Goal: Task Accomplishment & Management: Manage account settings

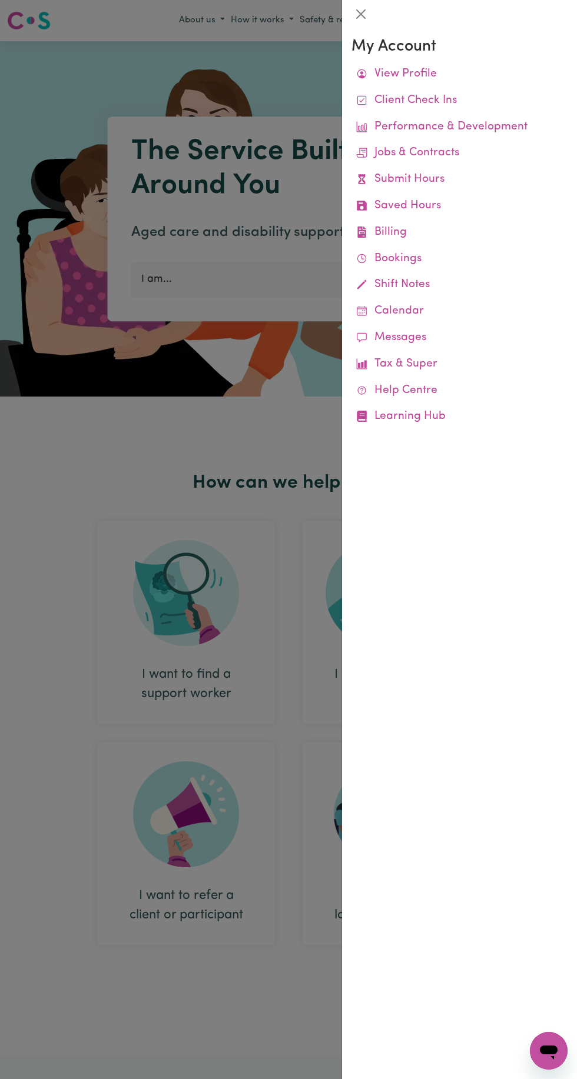
click at [413, 233] on link "Billing Job Reports Remittances Platform Fee Invoices" at bounding box center [459, 232] width 216 height 26
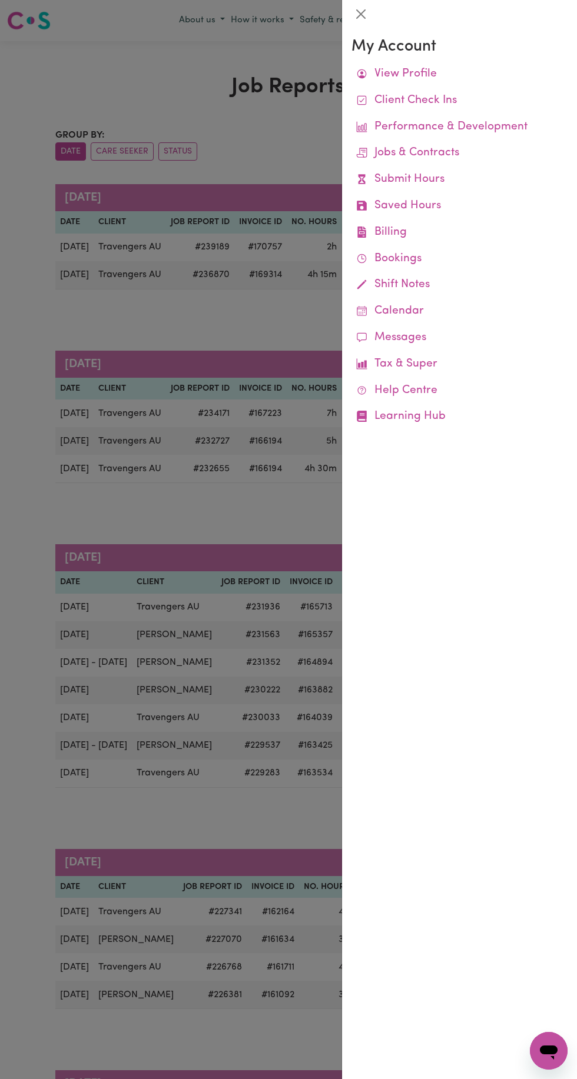
click at [239, 671] on div at bounding box center [288, 539] width 577 height 1079
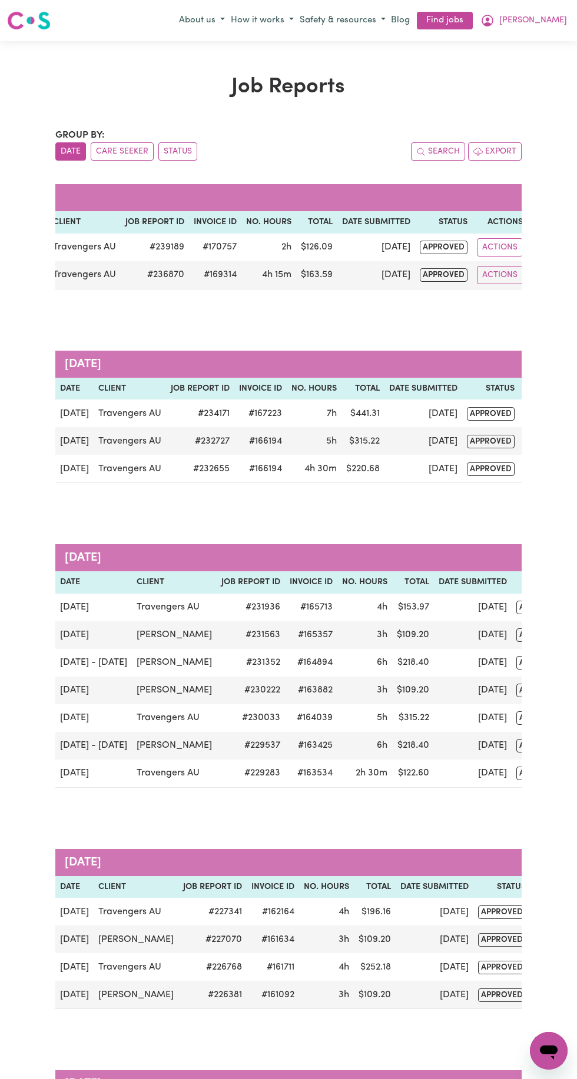
scroll to position [0, 45]
click at [497, 274] on button "Actions" at bounding box center [500, 275] width 46 height 18
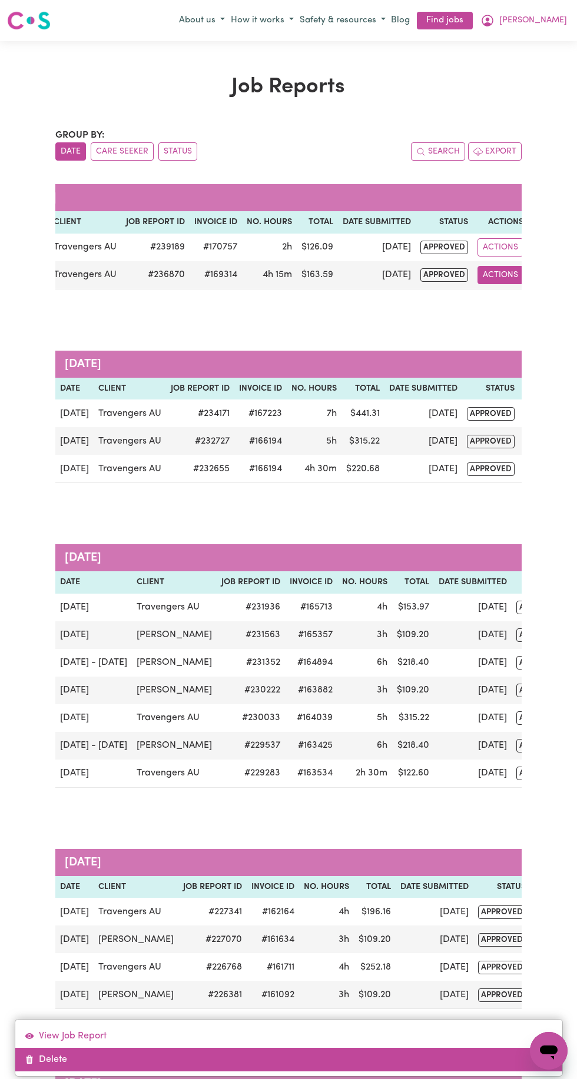
click at [51, 1060] on link "Delete" at bounding box center [288, 1060] width 547 height 24
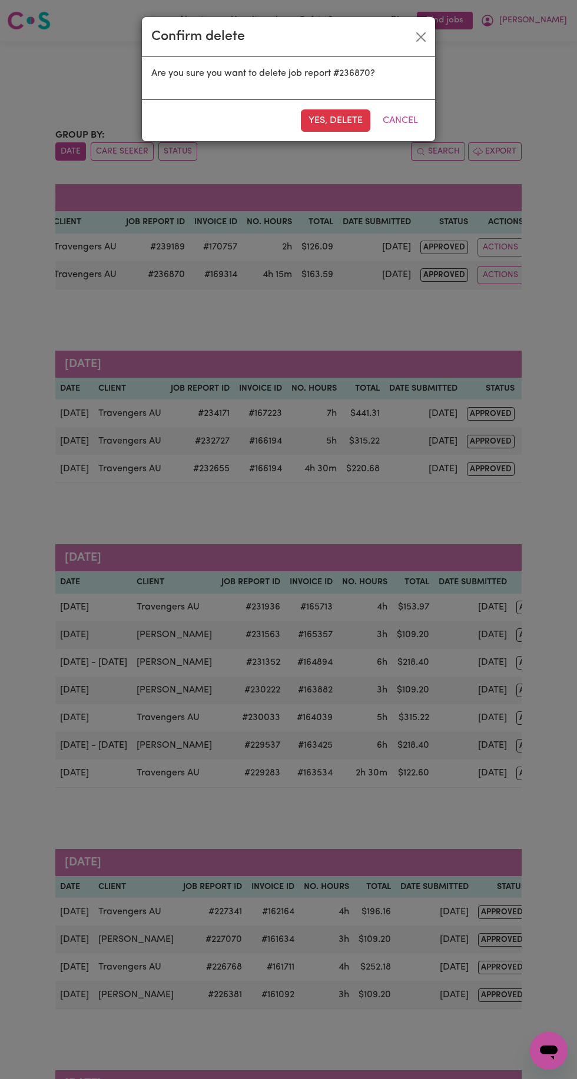
click at [314, 124] on button "Yes, delete" at bounding box center [335, 120] width 69 height 22
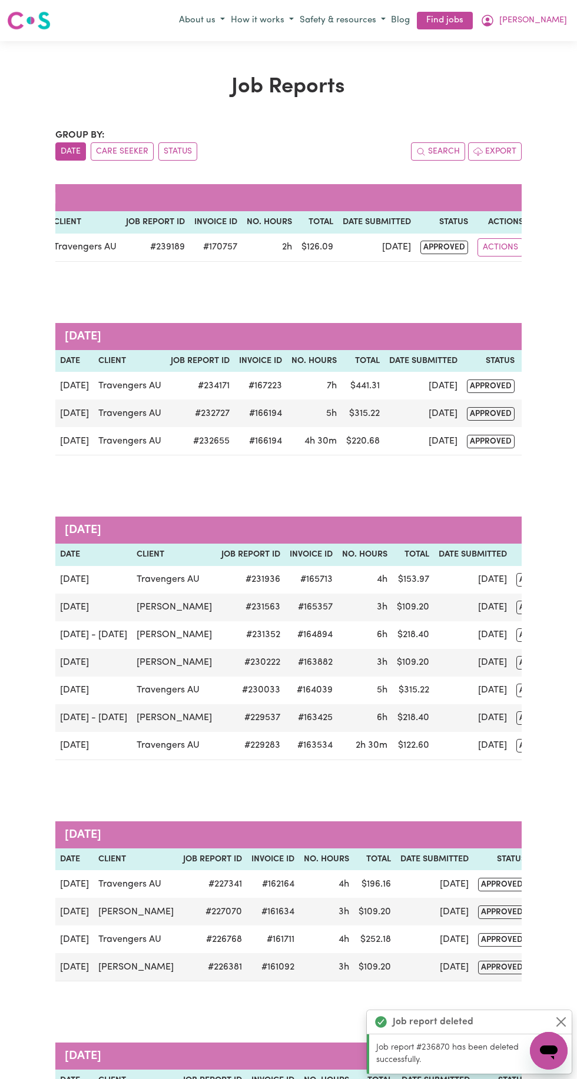
scroll to position [0, 0]
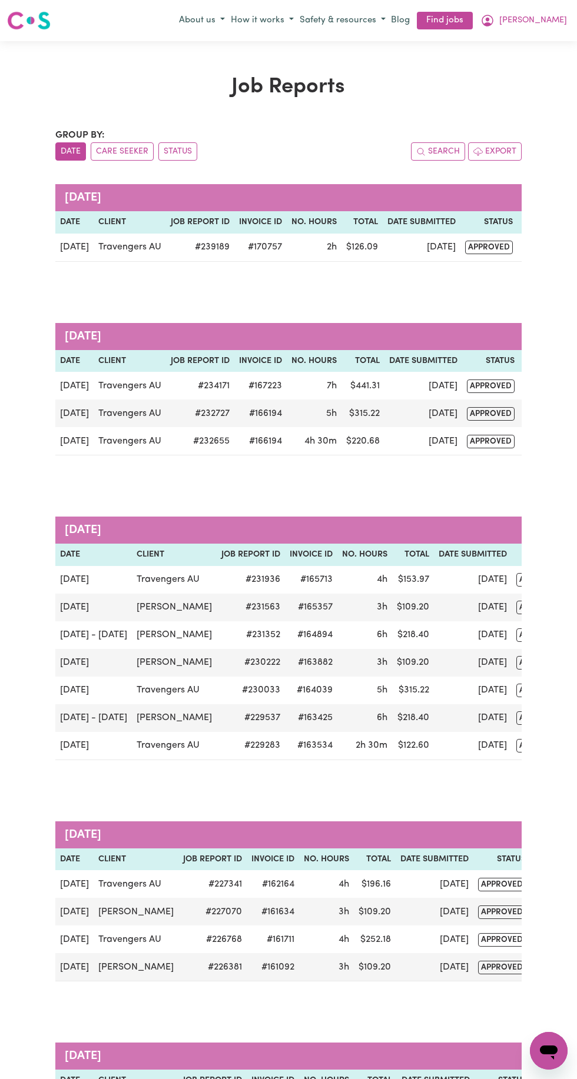
click at [497, 147] on button "Export" at bounding box center [495, 151] width 54 height 18
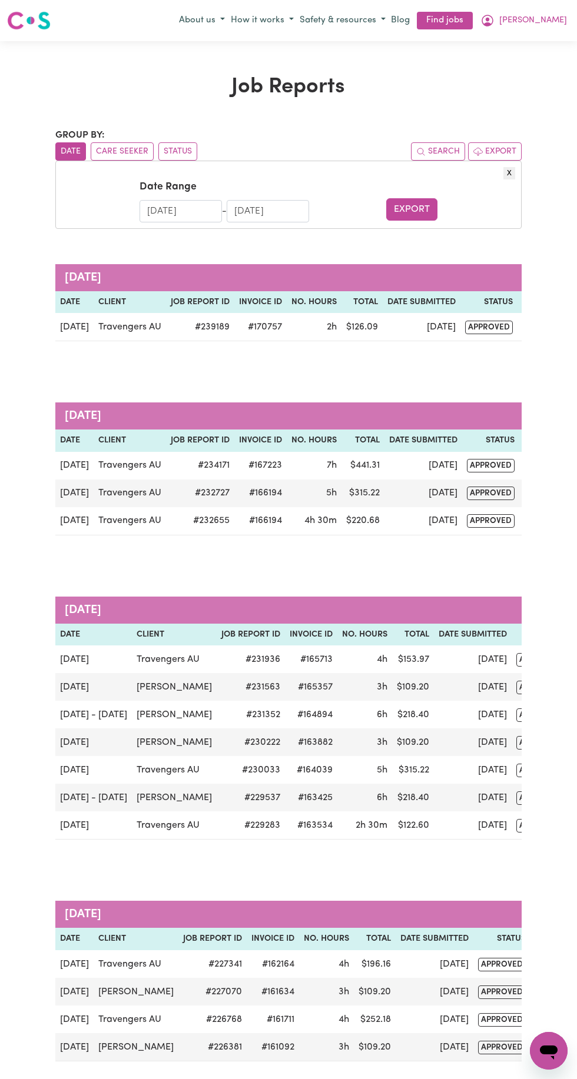
click at [154, 210] on input "[DATE]" at bounding box center [180, 211] width 82 height 22
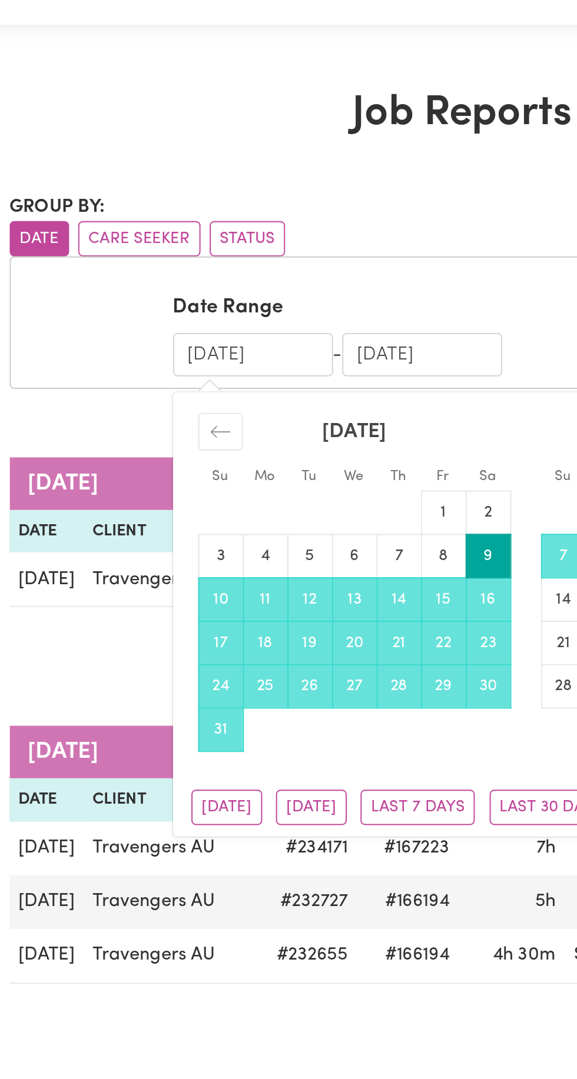
click at [157, 249] on div "Move backward to switch to the previous month." at bounding box center [163, 250] width 23 height 19
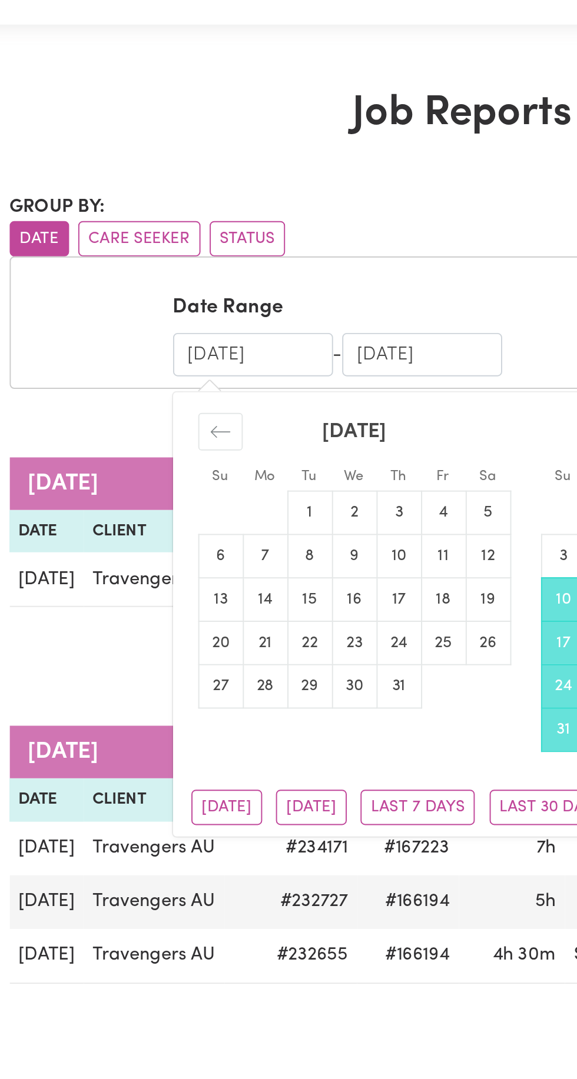
click at [158, 248] on icon "Move backward to switch to the previous month." at bounding box center [163, 250] width 11 height 11
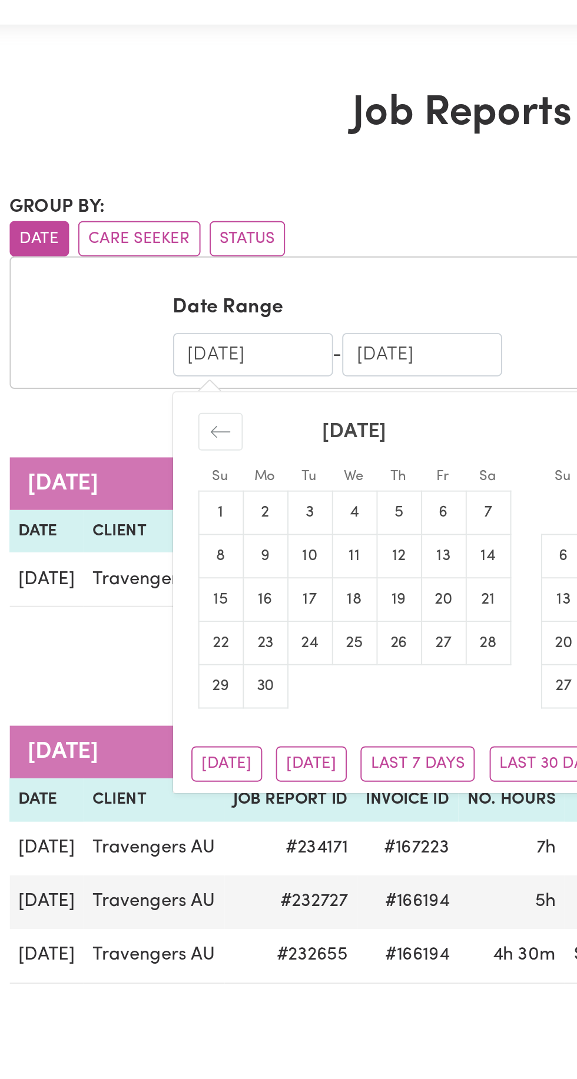
click at [154, 244] on div "Move backward to switch to the previous month." at bounding box center [163, 250] width 23 height 19
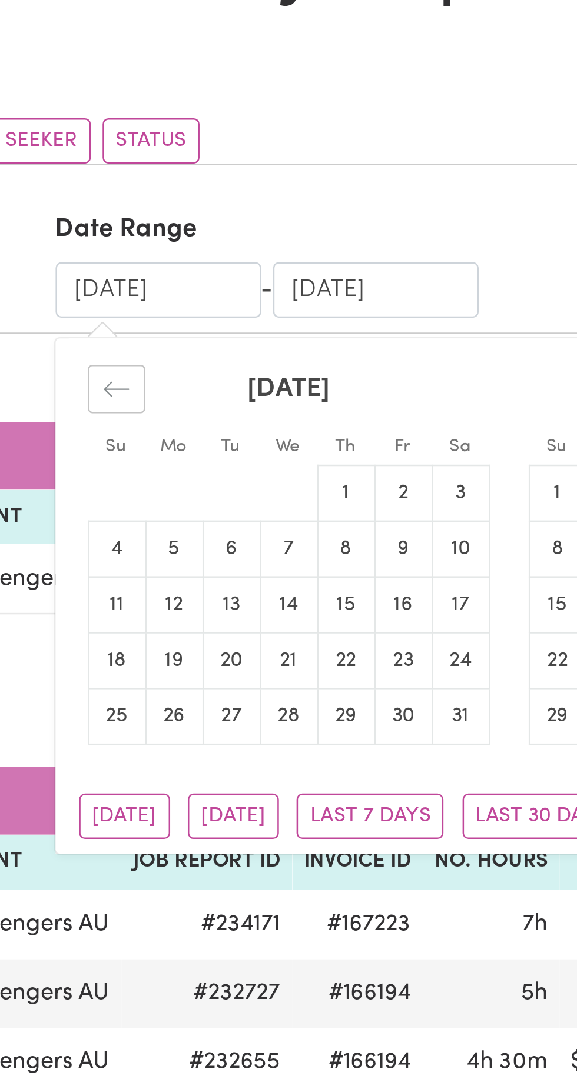
click at [160, 245] on icon "Move backward to switch to the previous month." at bounding box center [163, 250] width 11 height 11
click at [158, 242] on div "Move backward to switch to the previous month." at bounding box center [163, 250] width 23 height 19
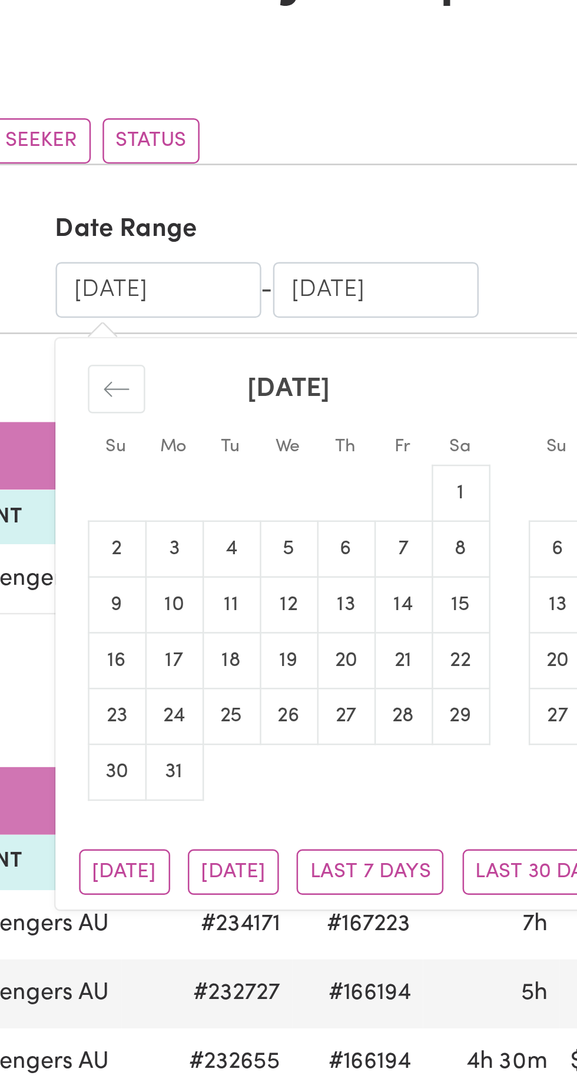
click at [158, 247] on icon "Move backward to switch to the previous month." at bounding box center [163, 250] width 11 height 11
click at [159, 248] on icon "Move backward to switch to the previous month." at bounding box center [163, 250] width 11 height 11
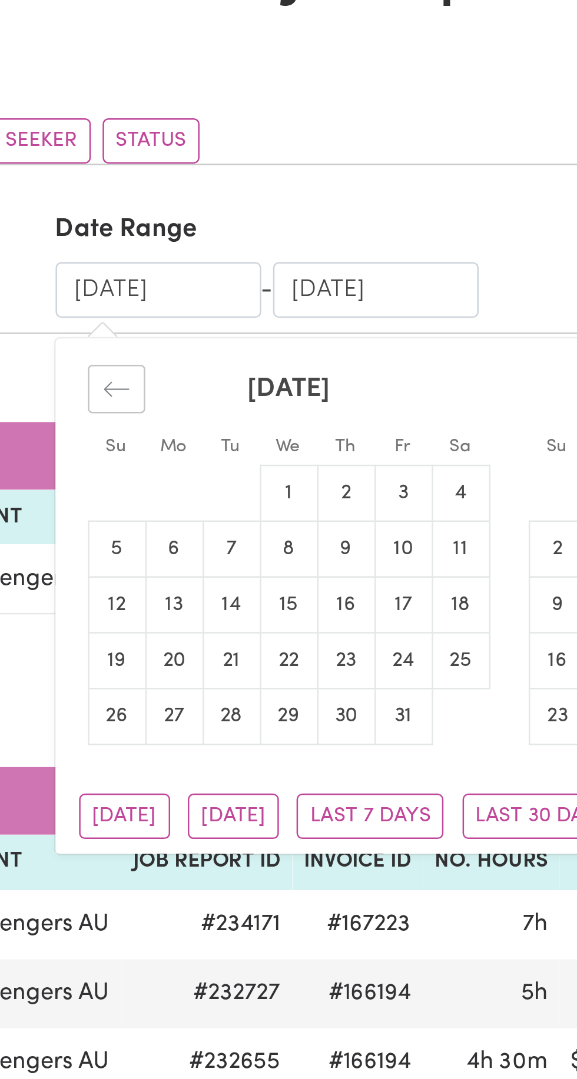
click at [158, 248] on icon "Move backward to switch to the previous month." at bounding box center [163, 250] width 11 height 11
click at [158, 250] on icon "Move backward to switch to the previous month." at bounding box center [163, 250] width 11 height 11
click at [159, 249] on icon "Move backward to switch to the previous month." at bounding box center [163, 250] width 11 height 11
click at [158, 252] on icon "Move backward to switch to the previous month." at bounding box center [163, 250] width 11 height 11
click at [158, 251] on icon "Move backward to switch to the previous month." at bounding box center [163, 250] width 11 height 11
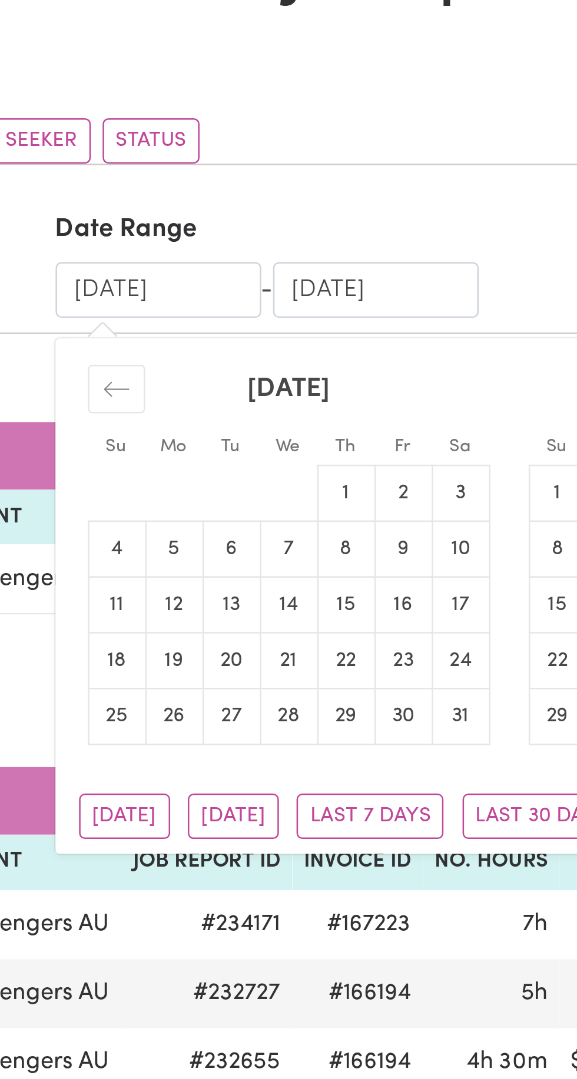
click at [158, 250] on icon "Move backward to switch to the previous month." at bounding box center [163, 250] width 11 height 11
click at [159, 251] on icon "Move backward to switch to the previous month." at bounding box center [163, 250] width 11 height 11
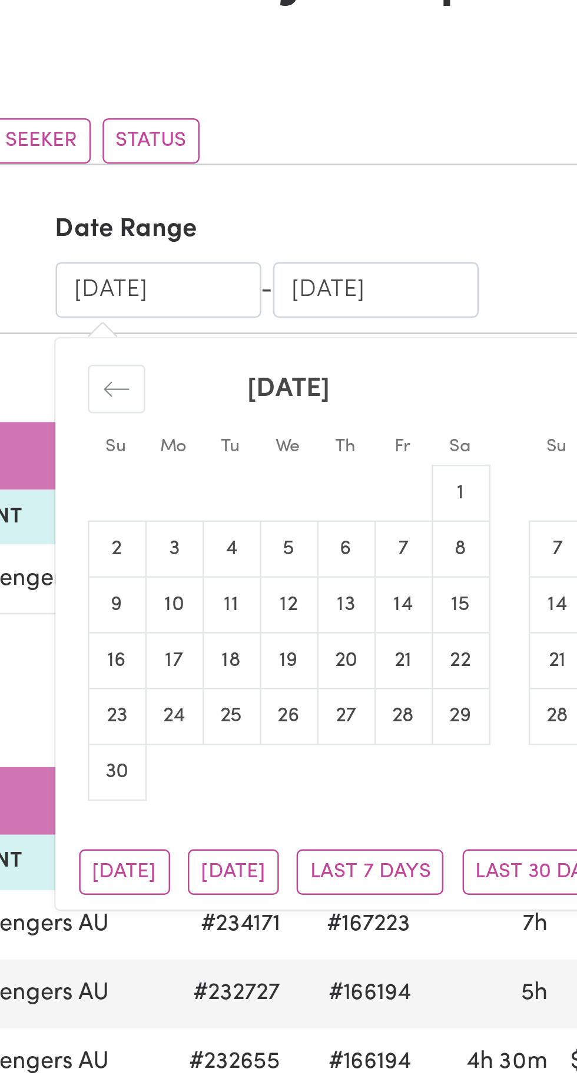
click at [295, 287] on td "1" at bounding box center [301, 292] width 23 height 22
type input "[DATE]"
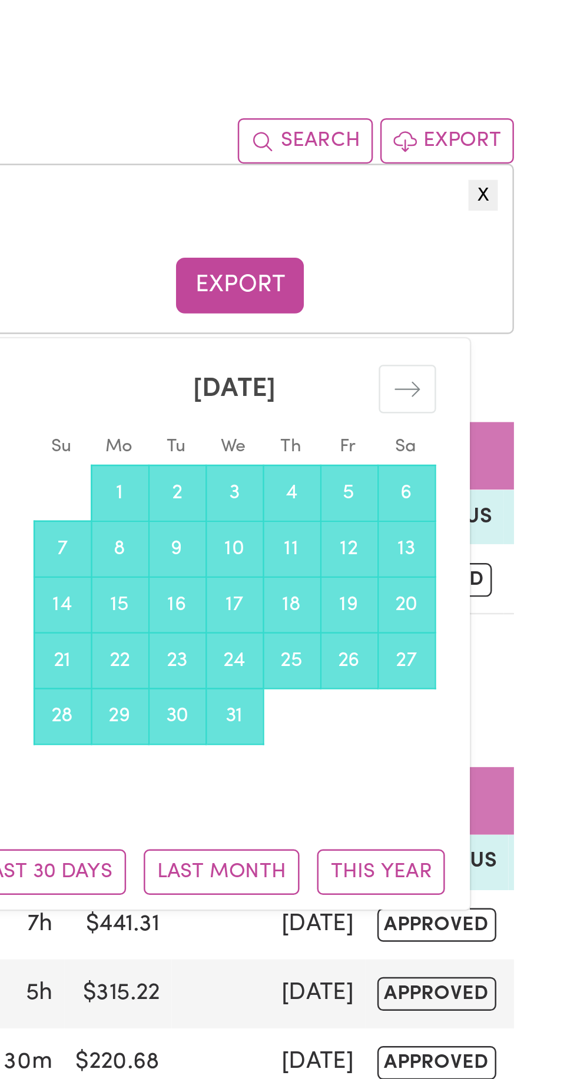
click at [472, 246] on div "Move forward to switch to the next month." at bounding box center [478, 250] width 23 height 19
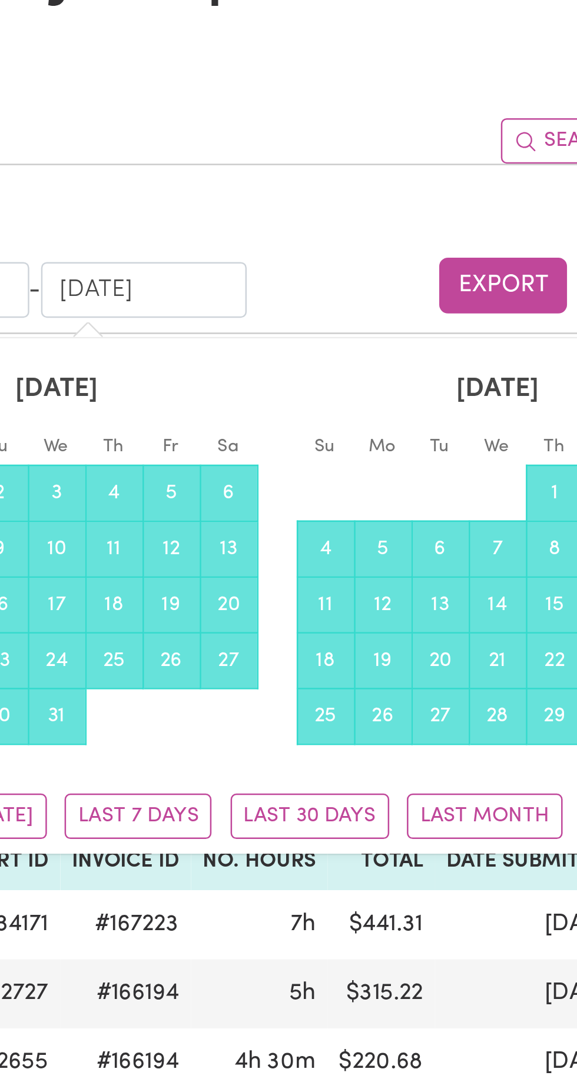
click at [403, 199] on button "Export" at bounding box center [411, 209] width 51 height 22
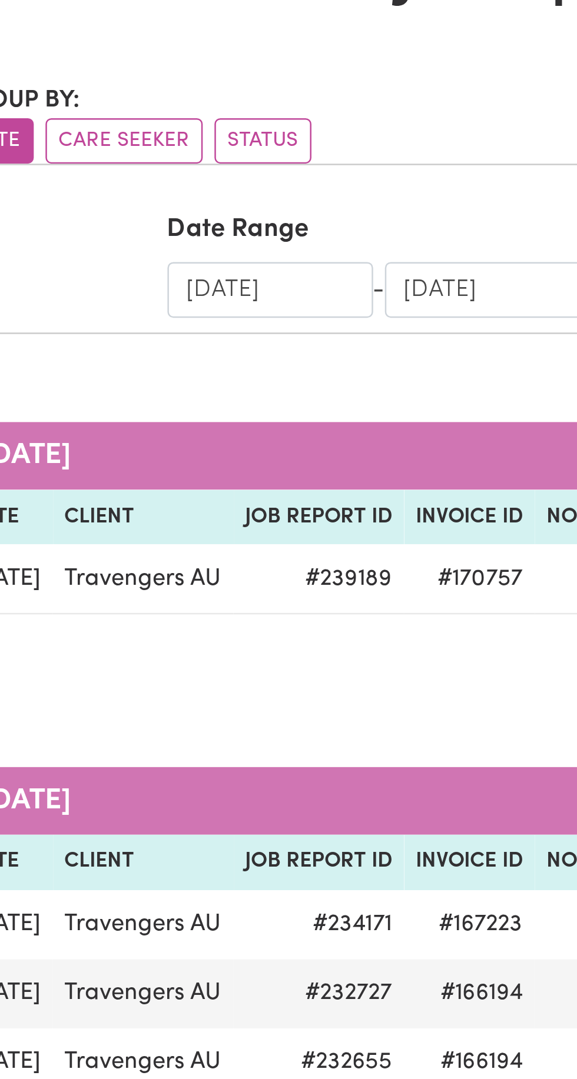
scroll to position [0, 45]
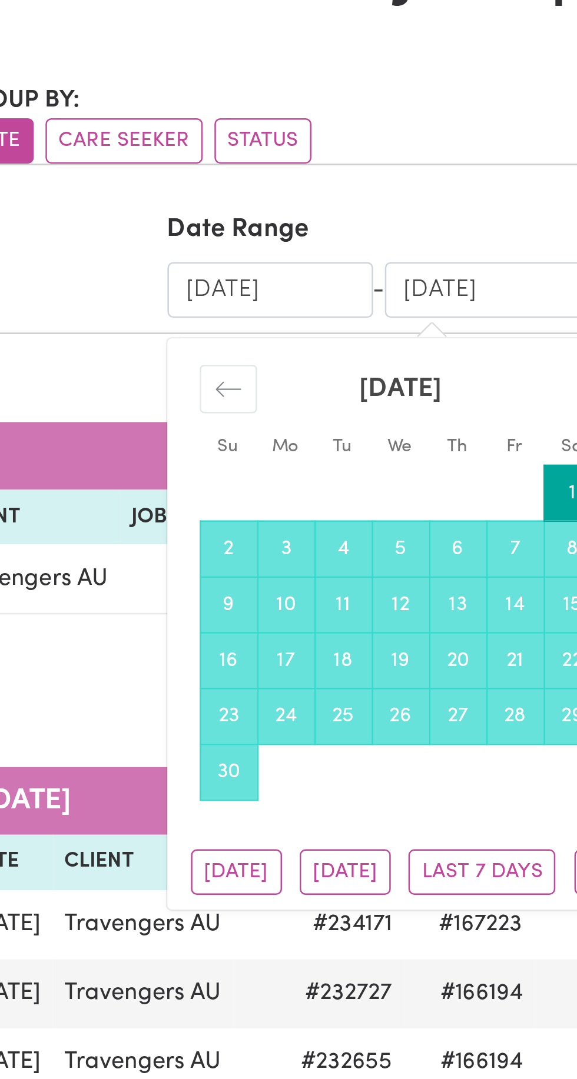
click at [268, 165] on div "X Date Range [DATE] Navigate forward to interact with the calendar and select a…" at bounding box center [288, 195] width 467 height 68
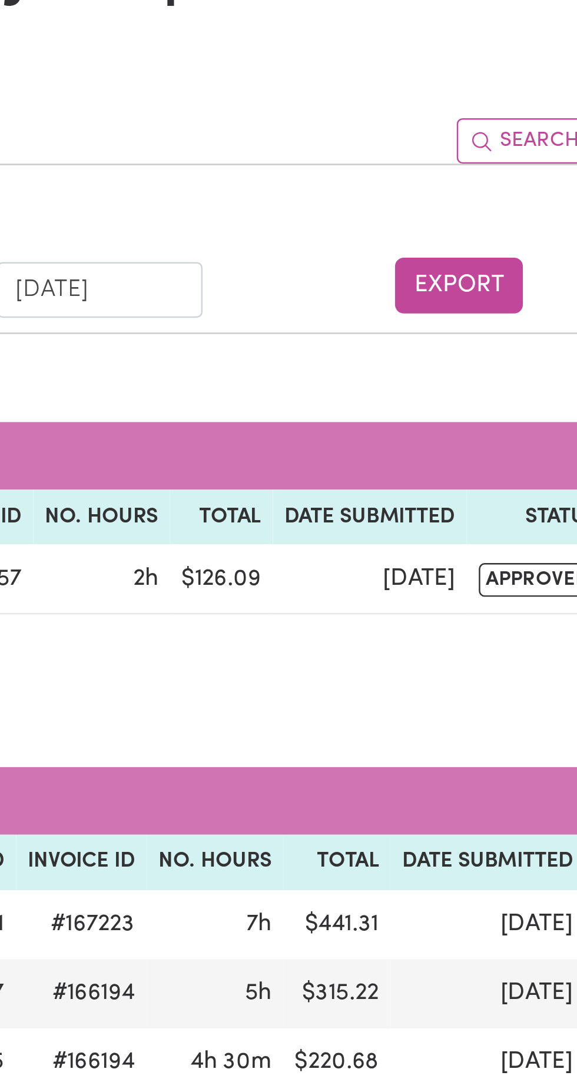
click at [415, 207] on button "Export" at bounding box center [411, 209] width 51 height 22
